Goal: Book appointment/travel/reservation

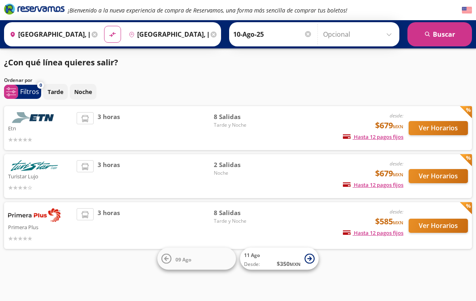
click at [440, 121] on button "Ver Horarios" at bounding box center [438, 128] width 59 height 14
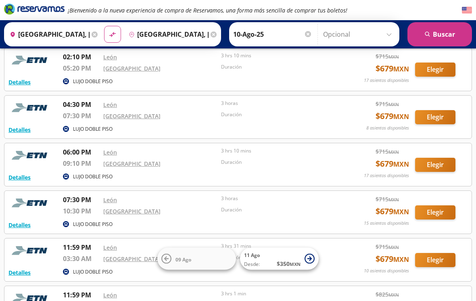
scroll to position [93, 0]
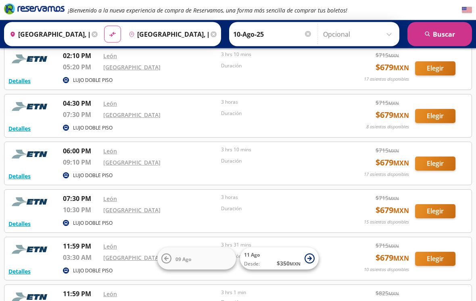
click at [430, 209] on button "Elegir" at bounding box center [435, 212] width 40 height 14
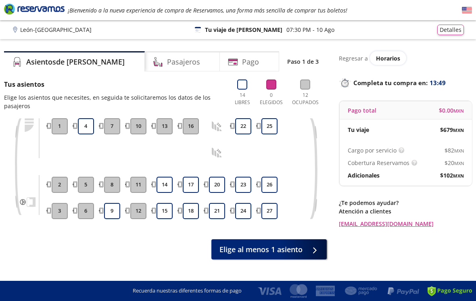
click at [243, 118] on button "22" at bounding box center [243, 126] width 16 height 16
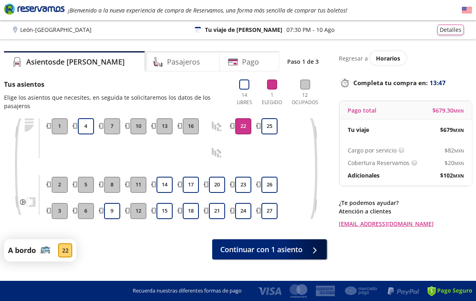
click at [271, 253] on span "Continuar con 1 asiento" at bounding box center [261, 249] width 82 height 11
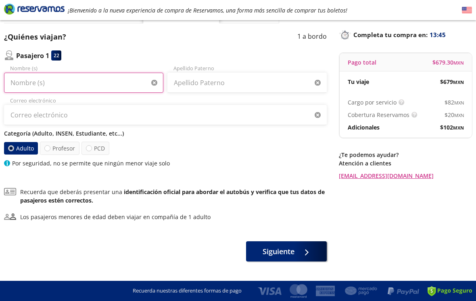
click at [105, 79] on input "Nombre (s)" at bounding box center [83, 83] width 159 height 20
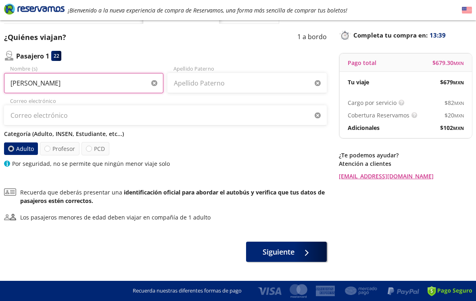
type input "[PERSON_NAME]"
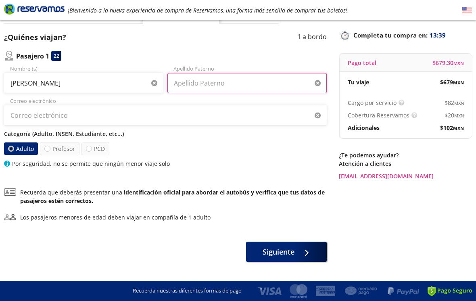
click at [272, 87] on input "Apellido Paterno" at bounding box center [246, 83] width 159 height 20
type input "[PERSON_NAME]"
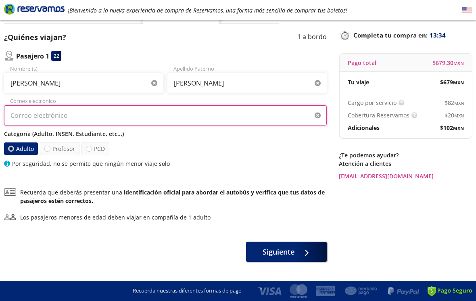
click at [279, 124] on input "Correo electrónico" at bounding box center [165, 115] width 323 height 20
type input "[PERSON_NAME][EMAIL_ADDRESS][DOMAIN_NAME]"
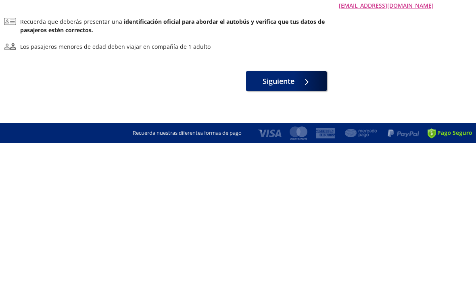
scroll to position [63, 0]
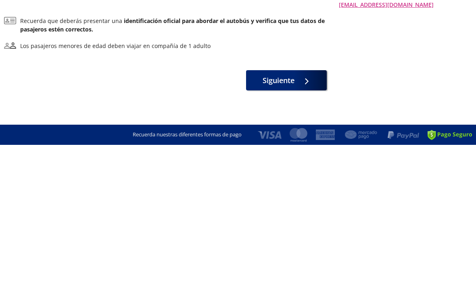
click at [305, 233] on span at bounding box center [305, 236] width 6 height 6
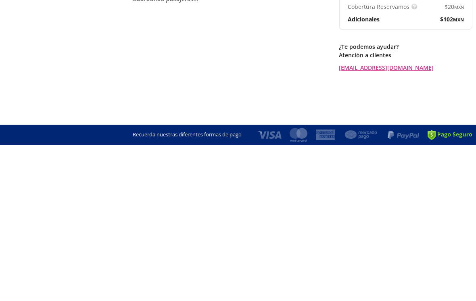
scroll to position [0, 0]
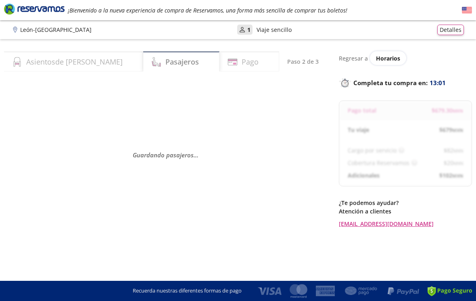
select select "MX"
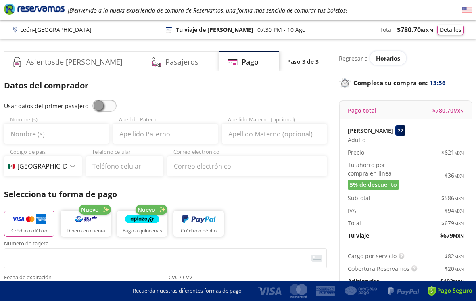
click at [98, 111] on span at bounding box center [104, 106] width 24 height 12
click at [92, 100] on input "checkbox" at bounding box center [92, 100] width 0 height 0
type input "[PERSON_NAME]"
type input "[PERSON_NAME][EMAIL_ADDRESS][DOMAIN_NAME]"
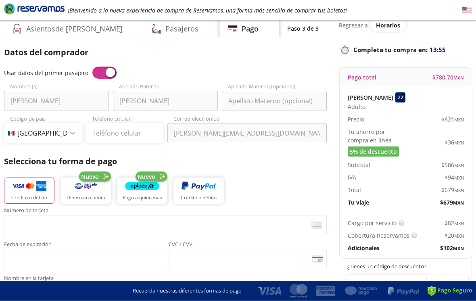
scroll to position [34, 0]
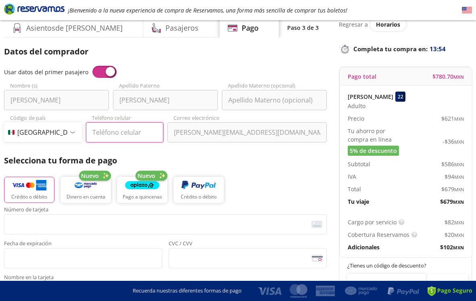
click at [109, 135] on input "Teléfono celular" at bounding box center [125, 132] width 78 height 20
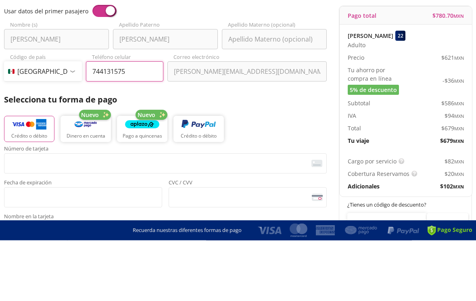
type input "744 131 5759"
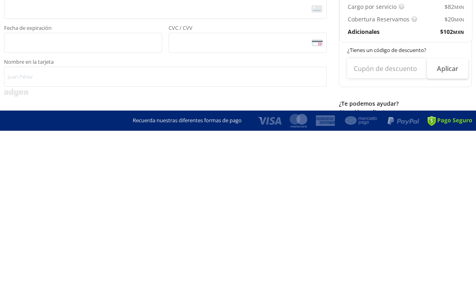
scroll to position [82, 0]
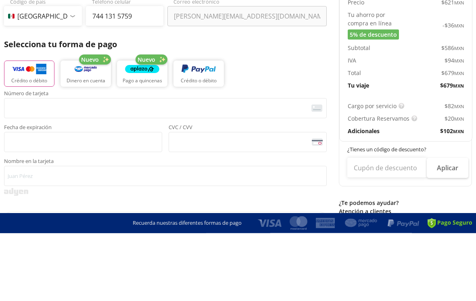
click at [209, 131] on img "button" at bounding box center [199, 137] width 34 height 12
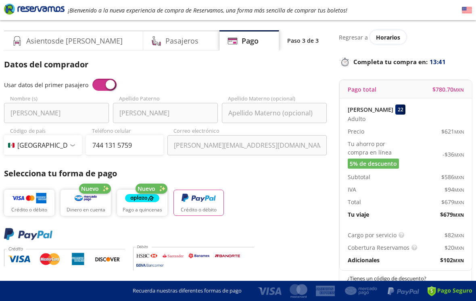
scroll to position [0, 0]
